Goal: Task Accomplishment & Management: Use online tool/utility

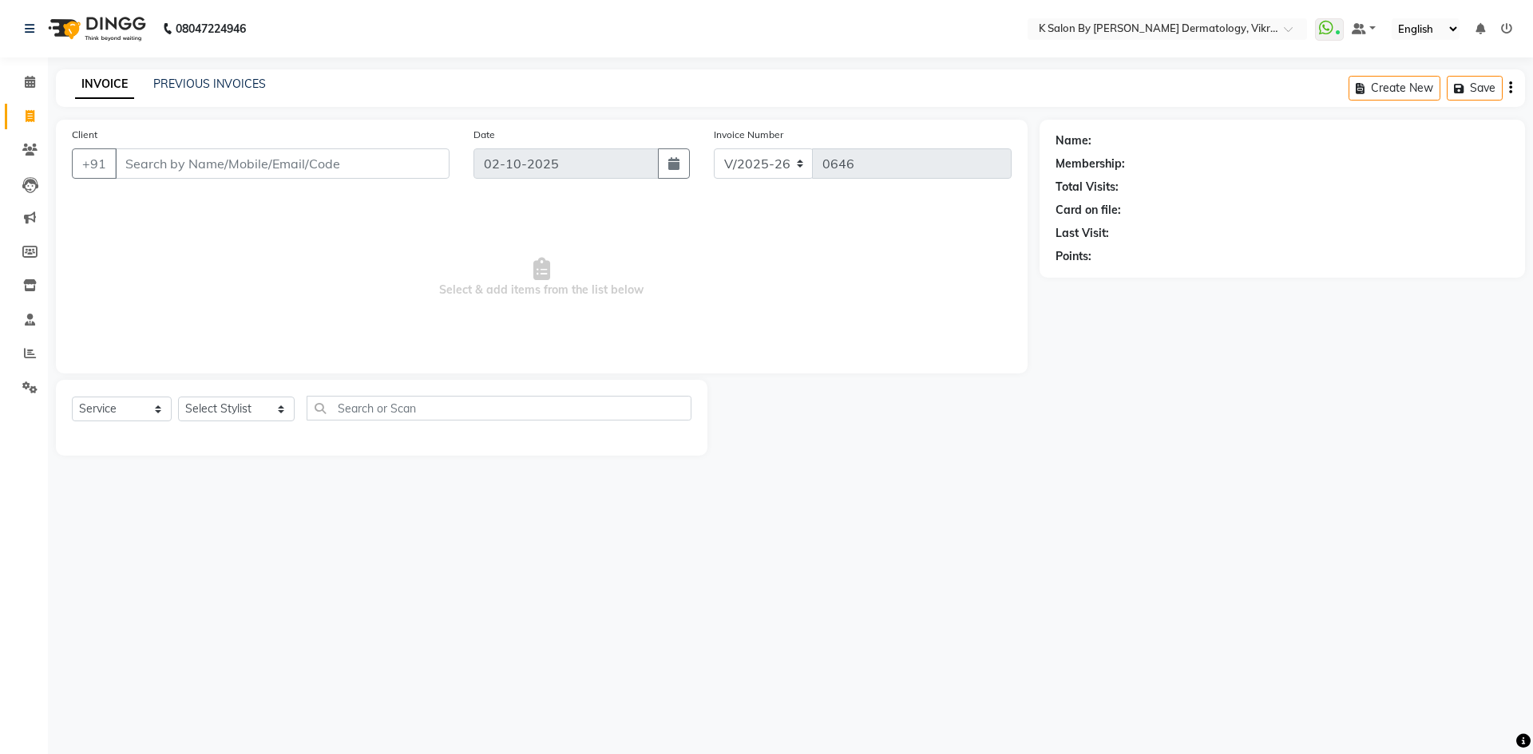
select select "6798"
select select "service"
click at [31, 114] on icon at bounding box center [30, 116] width 9 height 12
select select "service"
type input "0646"
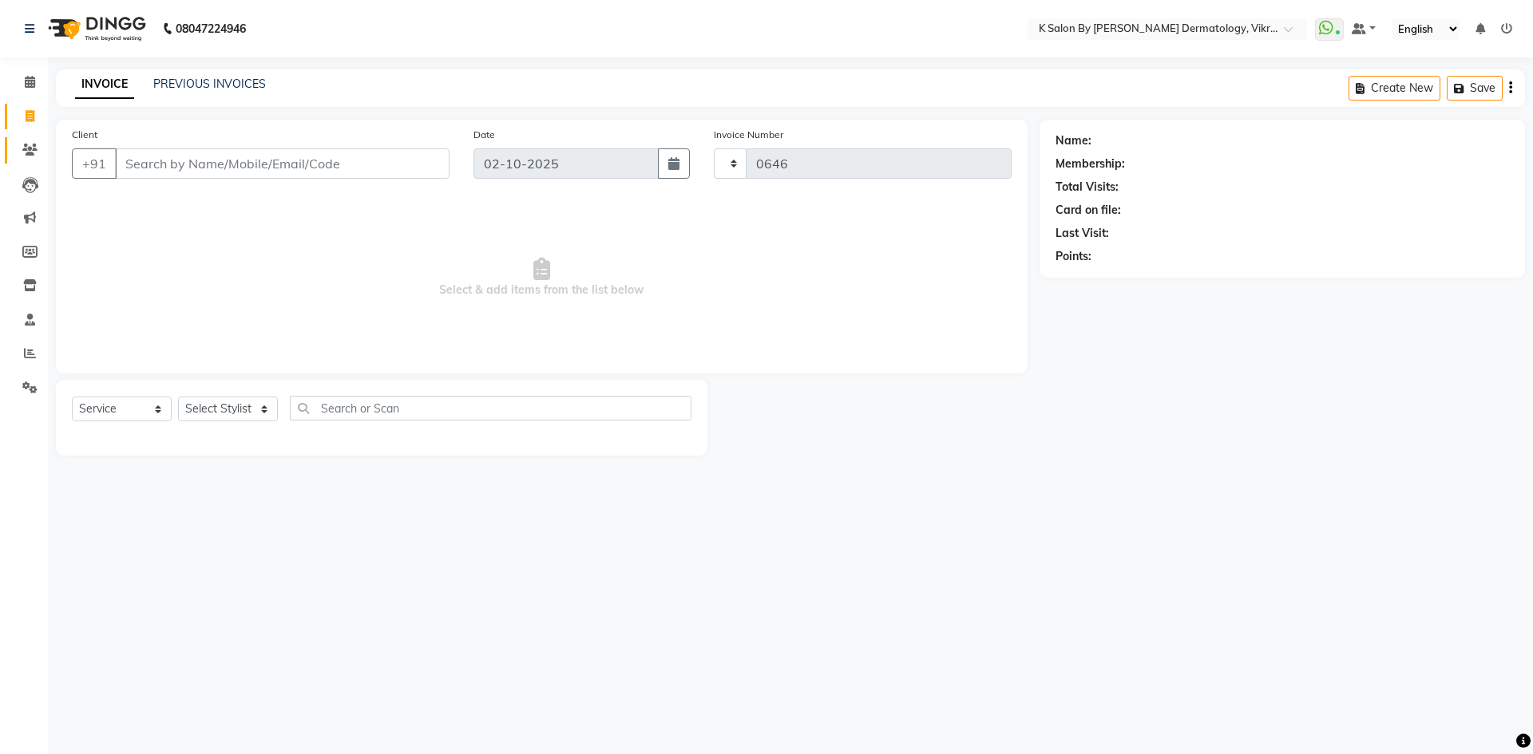
select select "6798"
click at [30, 149] on icon at bounding box center [29, 150] width 15 height 12
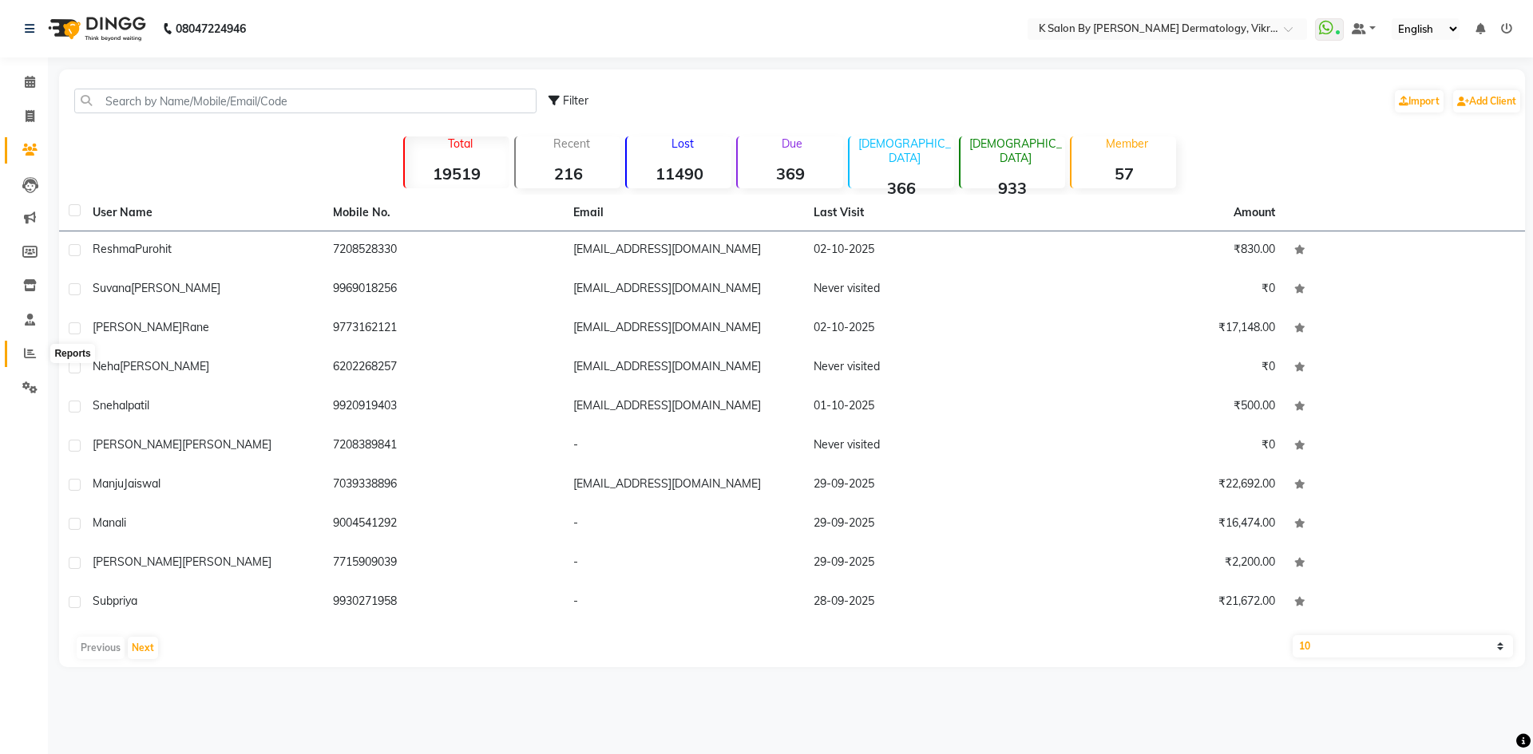
click at [30, 350] on icon at bounding box center [30, 353] width 12 height 12
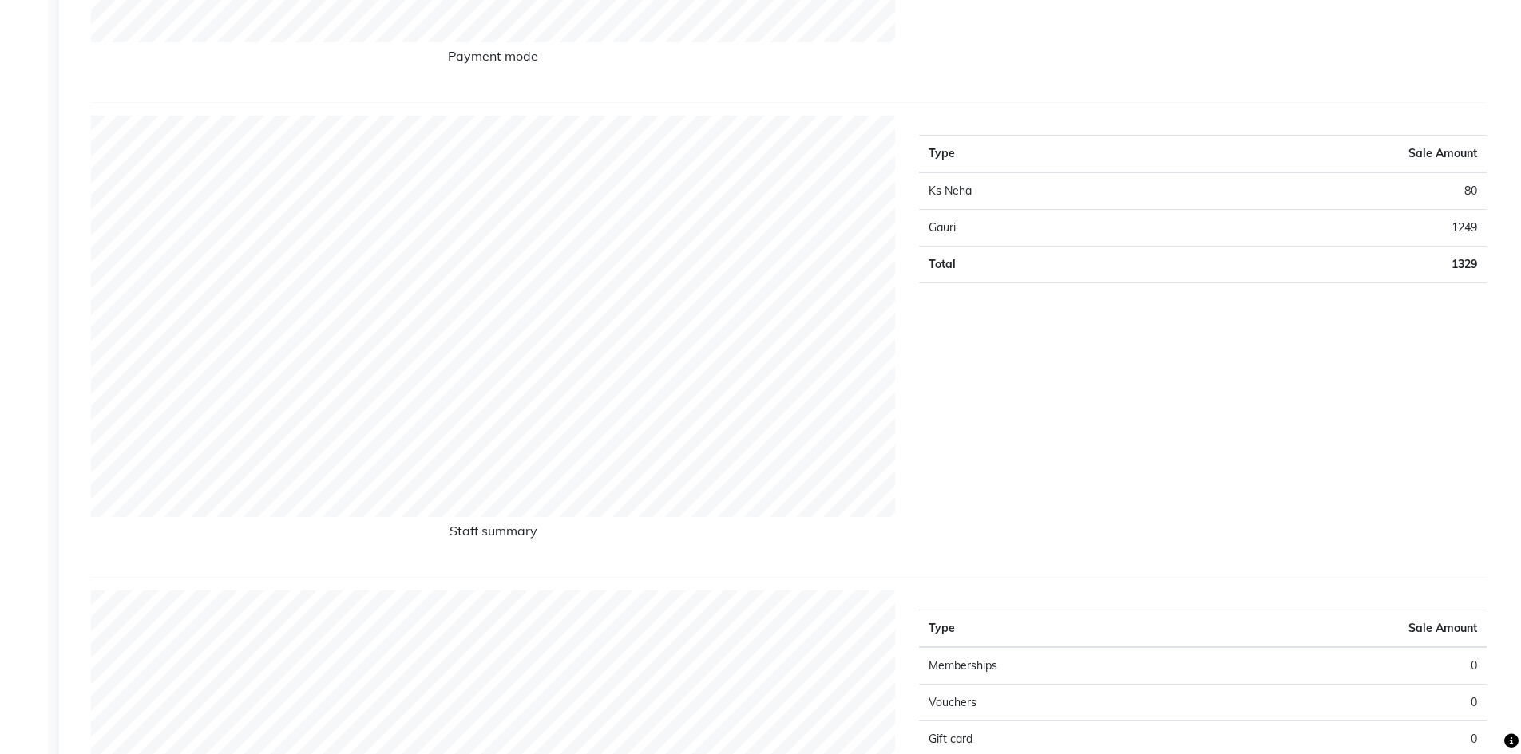
scroll to position [239, 0]
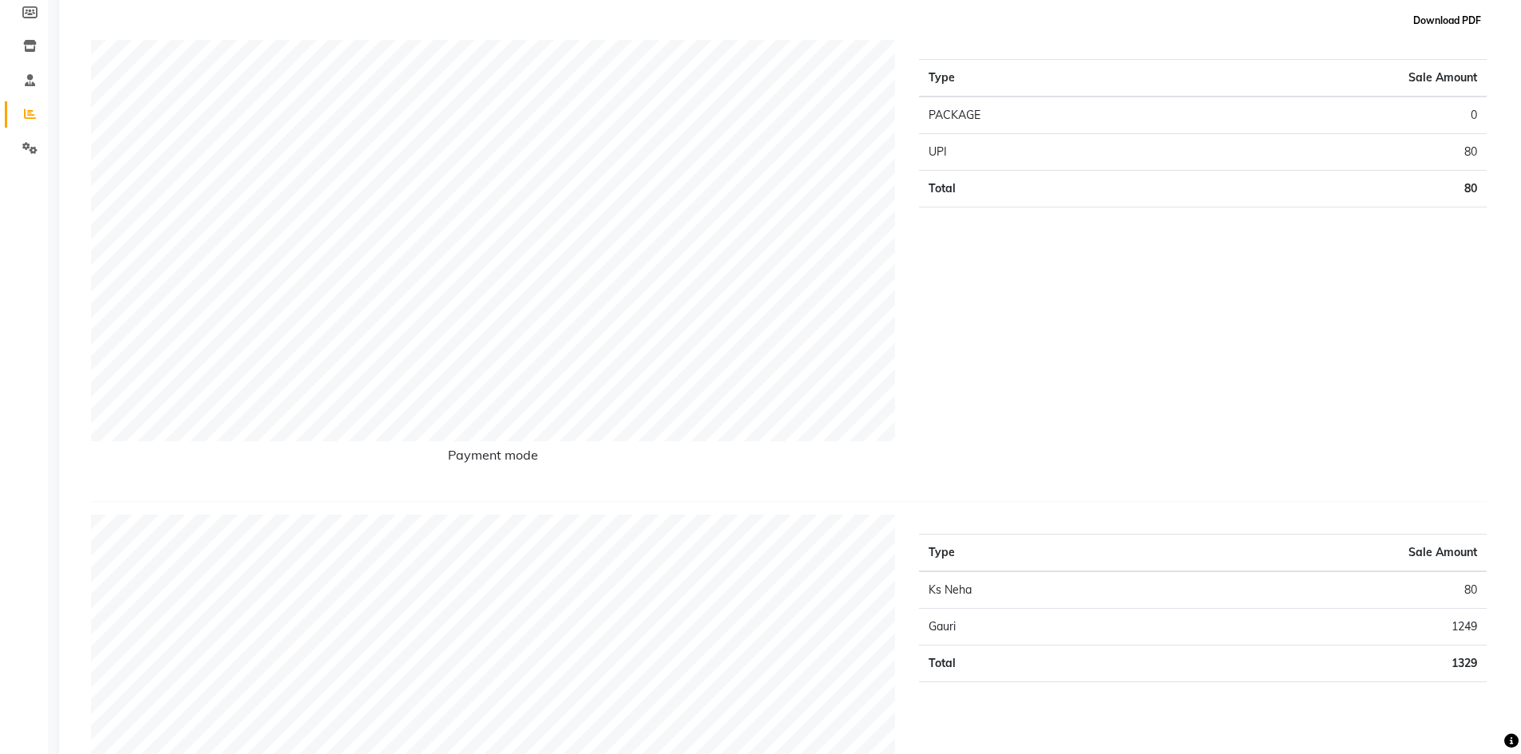
click at [1448, 18] on button "Download PDF" at bounding box center [1447, 21] width 76 height 22
